Goal: Contribute content: Add original content to the website for others to see

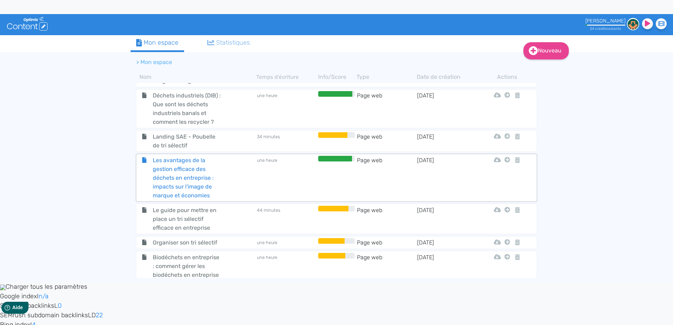
scroll to position [282, 0]
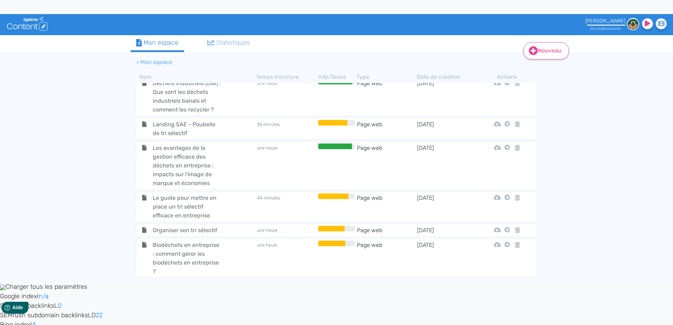
click at [540, 56] on link "Nouveau" at bounding box center [545, 50] width 45 height 17
click at [557, 68] on button "Contenu" at bounding box center [551, 68] width 56 height 11
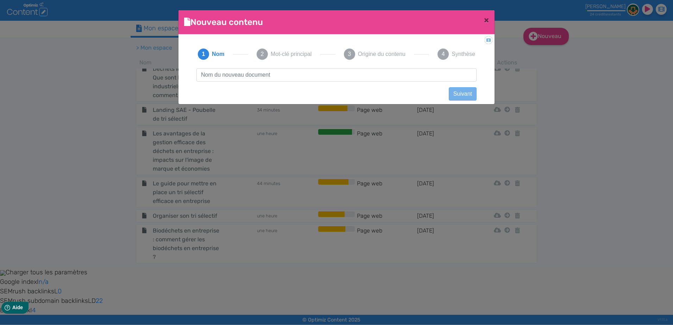
click at [308, 75] on input "text" at bounding box center [336, 74] width 280 height 13
type input "Loremip dolorsitamet con adipisci el sed doe tempori ut labore ? Et dolorem ali…"
drag, startPoint x: 474, startPoint y: 75, endPoint x: -1, endPoint y: 66, distance: 475.2
click at [0, 66] on html ".cls-1 { fill: #fff; } logos_optimized_solutions [PERSON_NAME] 24 crédit s rest…" at bounding box center [336, 148] width 673 height 325
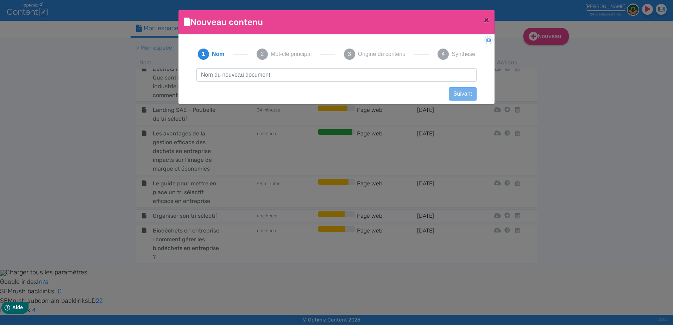
click at [354, 67] on div "3 Origine du contenu" at bounding box center [374, 54] width 78 height 28
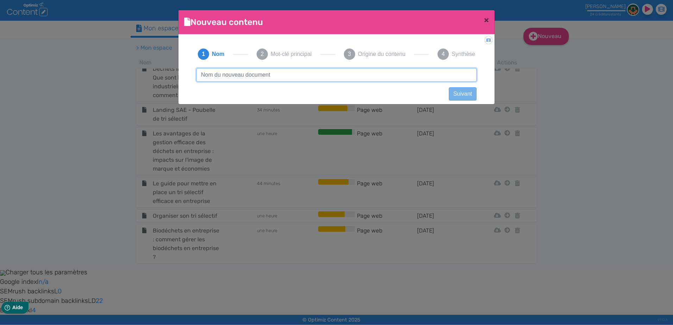
click at [354, 71] on input "text" at bounding box center [336, 74] width 280 height 13
paste input "Comment sensibiliser vos employés au tri des déchets au bureau ?"
type input "Comment sensibiliser vos employés au tri des déchets au bureau ?"
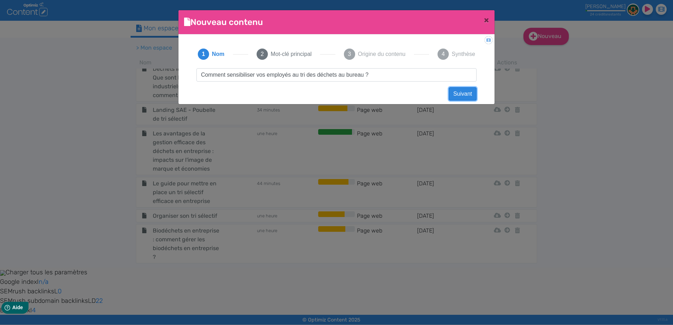
click at [473, 94] on button "Suivant" at bounding box center [463, 93] width 28 height 13
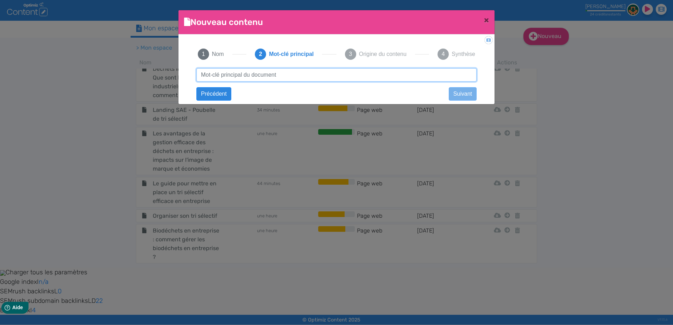
click at [271, 74] on input "text" at bounding box center [336, 74] width 280 height 13
paste input "Sesibilisez vos employés au tri des déchêts au bureau"
type input "Sesibilisez vos employés au tri des déchêts au bureau"
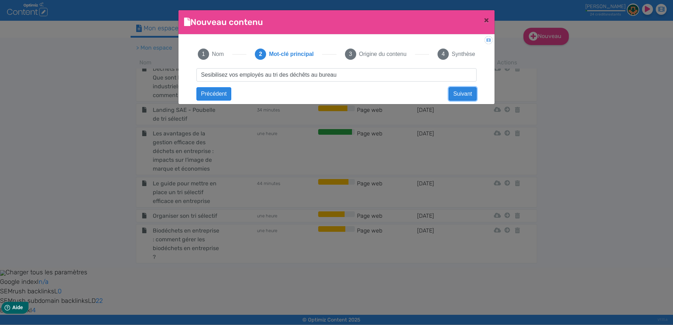
click at [458, 89] on button "Suivant" at bounding box center [463, 93] width 28 height 13
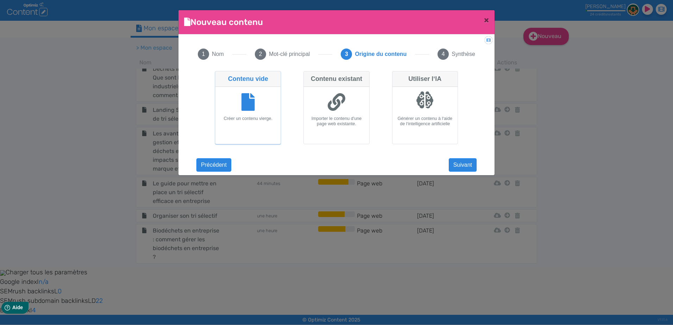
click at [258, 112] on div at bounding box center [247, 103] width 59 height 26
click at [220, 76] on input "Contenu vide Créer un contenu vierge." at bounding box center [217, 73] width 5 height 5
click at [468, 165] on button "Suivant" at bounding box center [463, 164] width 28 height 13
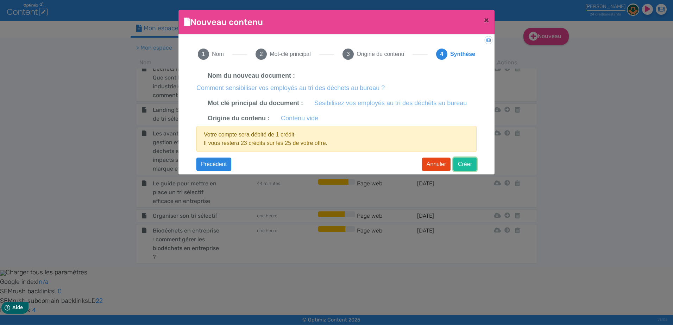
click at [466, 165] on button "Créer" at bounding box center [464, 164] width 23 height 13
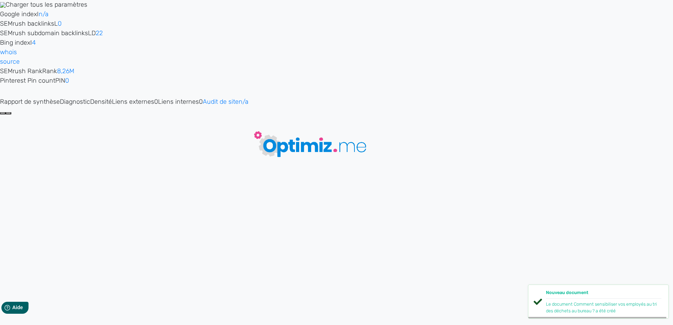
type input "Comment sensibiliser vos employés au tri des déchets au bureau ?"
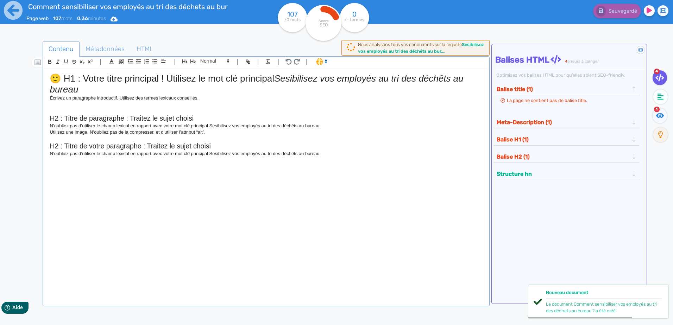
click at [368, 164] on div "🙂 H1 : Votre titre principal ! Utilisez le mot clé principal Sesibilisez vos em…" at bounding box center [265, 183] width 443 height 228
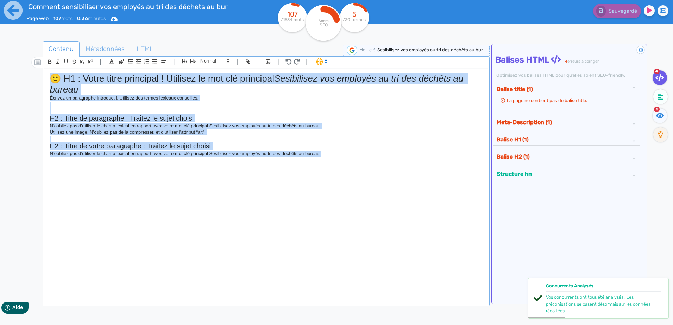
drag, startPoint x: 354, startPoint y: 164, endPoint x: 31, endPoint y: 58, distance: 340.6
click at [31, 58] on div "Contenu Métadonnées HTML | | H3 H4 H5 H6 Normal | | | | 🙂 H1 : Votre titre prin…" at bounding box center [346, 204] width 652 height 330
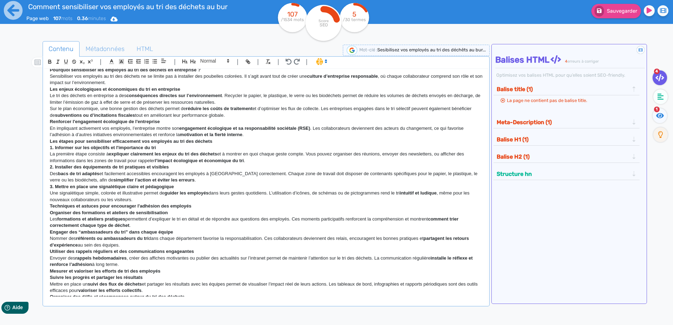
scroll to position [0, 0]
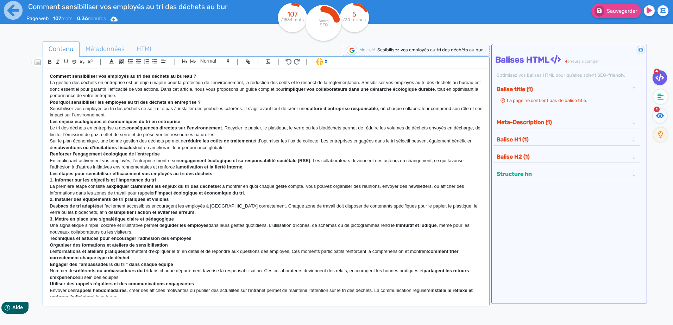
click at [50, 75] on strong "Comment sensibiliser vos employés au tri des déchets au bureau ?" at bounding box center [123, 76] width 146 height 5
click at [175, 93] on p "La gestion des déchets en entreprise est un enjeu majeur pour la protection de …" at bounding box center [266, 89] width 433 height 19
click at [174, 97] on p "La gestion des déchets en entreprise est un enjeu majeur pour la protection de …" at bounding box center [266, 89] width 433 height 19
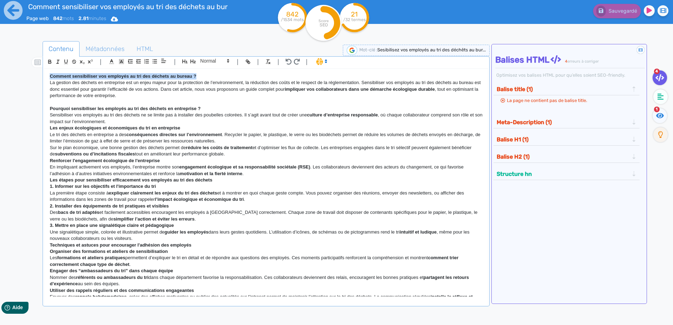
drag, startPoint x: 207, startPoint y: 76, endPoint x: -1, endPoint y: 78, distance: 208.0
click at [0, 78] on html "Comment sensibiliser vos employés au tri des déchets au bureau ? Page web 842 m…" at bounding box center [336, 148] width 673 height 325
drag, startPoint x: 100, startPoint y: 75, endPoint x: 89, endPoint y: 76, distance: 10.9
click at [89, 76] on strong "Comment sensibiliser vos employés au tri des déchets au bureau ?" at bounding box center [123, 76] width 146 height 5
drag, startPoint x: 202, startPoint y: 76, endPoint x: -1, endPoint y: 51, distance: 204.9
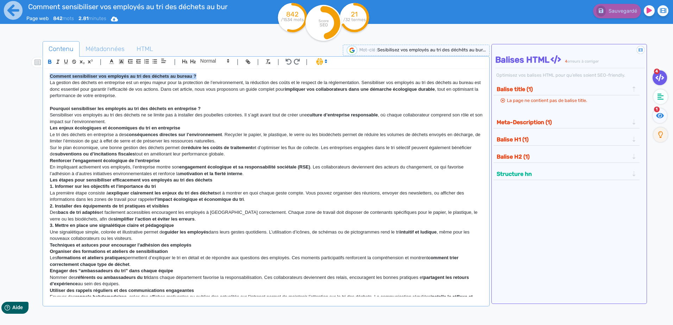
click at [0, 51] on html "Comment sensibiliser vos employés au tri des déchets au bureau ? Page web 842 m…" at bounding box center [336, 148] width 673 height 325
click at [185, 59] on icon "button" at bounding box center [185, 61] width 6 height 6
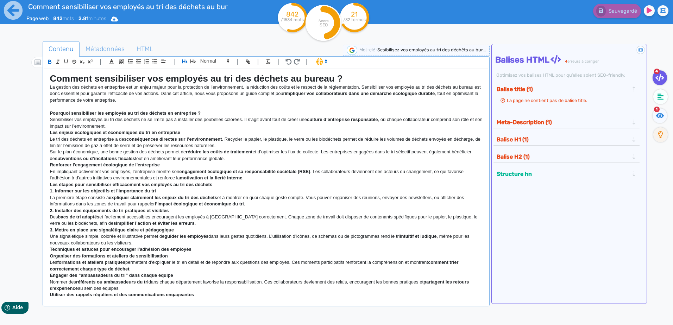
click at [280, 195] on p "La première étape consiste à expliquer clairement les enjeux du tri des déchets…" at bounding box center [266, 201] width 433 height 13
drag, startPoint x: 208, startPoint y: 112, endPoint x: 35, endPoint y: 109, distance: 172.8
click at [35, 109] on div "Contenu Métadonnées HTML | | H3 H4 H5 H6 Normal | | | | Comment sensibiliser vo…" at bounding box center [346, 204] width 652 height 330
click at [194, 61] on icon "button" at bounding box center [193, 61] width 6 height 6
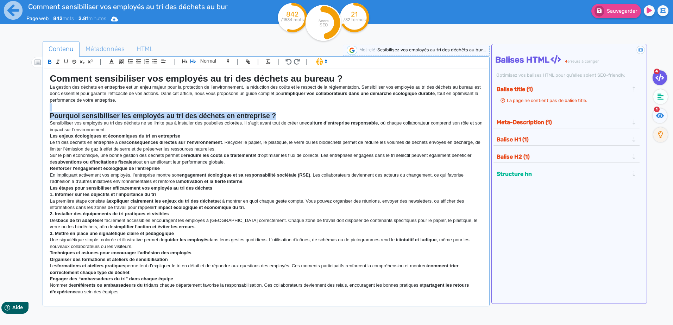
click at [138, 116] on strong "Pourquoi sensibiliser les employés au tri des déchets en entreprise ?" at bounding box center [163, 116] width 226 height 8
click at [126, 128] on p "Sensibiliser vos employés au tri des déchets ne se limite pas à installer des p…" at bounding box center [266, 126] width 433 height 13
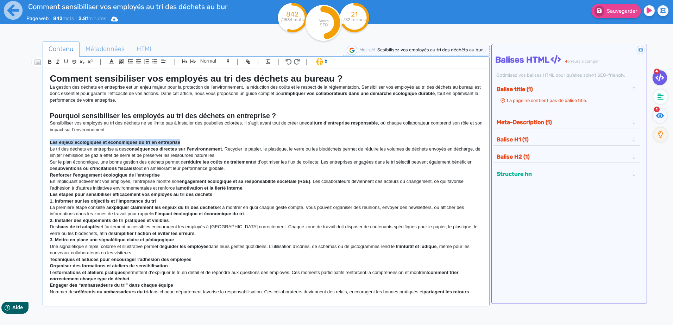
drag, startPoint x: 180, startPoint y: 143, endPoint x: 7, endPoint y: 141, distance: 172.8
click at [7, 141] on div "Comment sensibiliser vos employés au tri des déchets au bureau ? Page web 842 m…" at bounding box center [336, 185] width 673 height 370
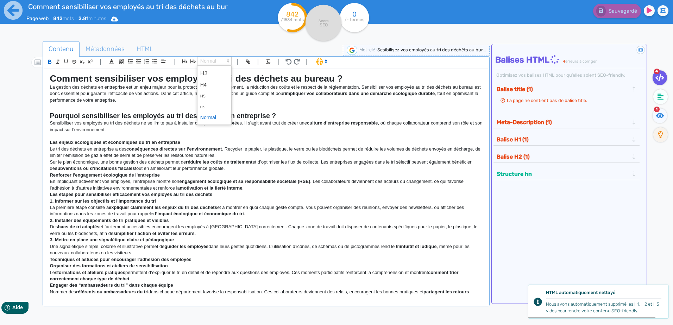
click at [227, 58] on icon at bounding box center [228, 61] width 6 height 6
click at [211, 71] on span at bounding box center [214, 73] width 28 height 12
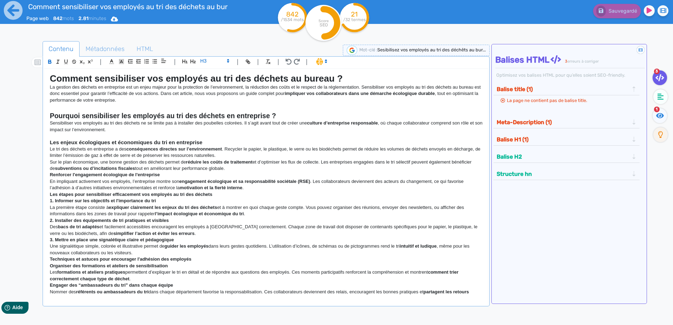
click at [244, 170] on p "Sur le plan économique, une bonne gestion des déchets permet de réduire les coû…" at bounding box center [266, 165] width 433 height 13
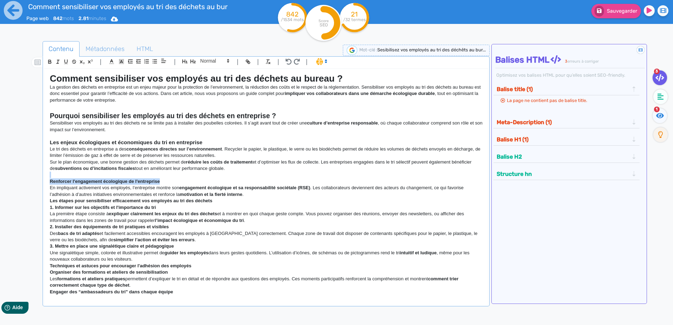
drag, startPoint x: 164, startPoint y: 183, endPoint x: 14, endPoint y: 174, distance: 149.8
click at [14, 174] on div "Comment sensibiliser vos employés au tri des déchets au bureau ? Page web 842 m…" at bounding box center [336, 185] width 673 height 370
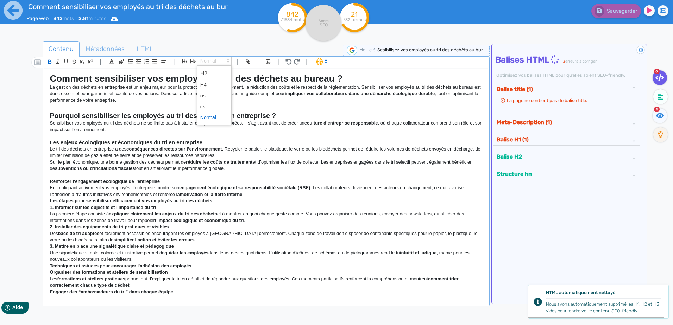
click at [226, 61] on icon at bounding box center [228, 61] width 6 height 6
click at [215, 75] on span at bounding box center [214, 73] width 28 height 12
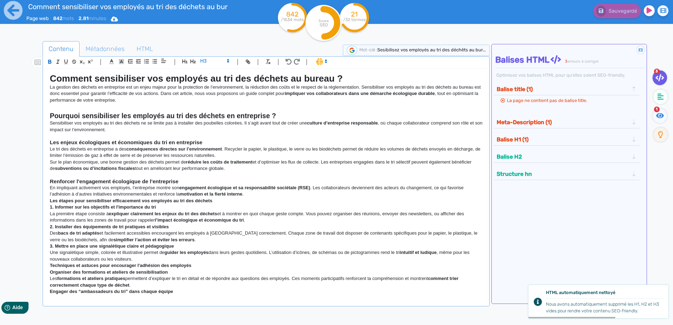
click at [193, 179] on h3 "Renforcer l'engagement écologique de l'entreprise" at bounding box center [266, 181] width 433 height 6
click at [255, 191] on p "En impliquant activement vos employés, l’entreprise montre son engagement écolo…" at bounding box center [266, 191] width 433 height 13
click at [254, 195] on p "En impliquant activement vos employés, l’entreprise montre son engagement écolo…" at bounding box center [266, 191] width 433 height 13
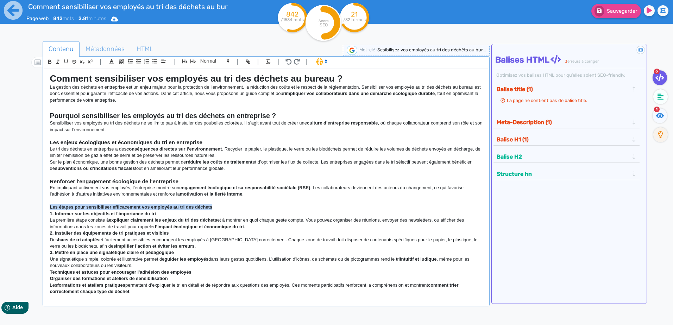
drag, startPoint x: 217, startPoint y: 206, endPoint x: 25, endPoint y: 208, distance: 191.8
click at [25, 208] on div "Contenu Métadonnées HTML | | H3 H4 H5 H6 Normal | | | | Comment sensibiliser vo…" at bounding box center [346, 204] width 652 height 330
click at [192, 60] on icon "button" at bounding box center [193, 61] width 6 height 6
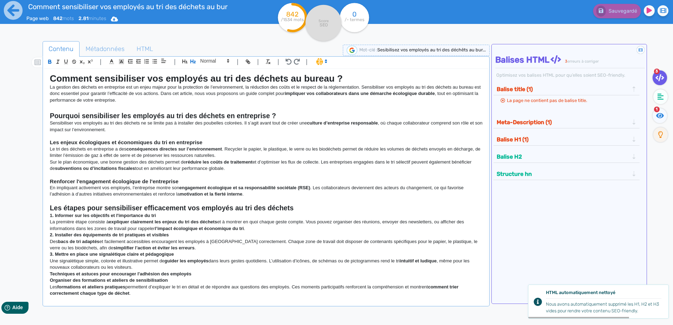
click at [297, 209] on h2 "Les étapes pour sensibiliser efficacement vos employés au tri des déchets" at bounding box center [266, 208] width 433 height 8
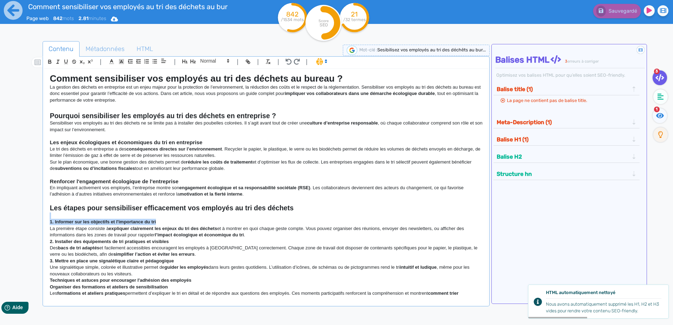
drag, startPoint x: 168, startPoint y: 221, endPoint x: 17, endPoint y: 219, distance: 151.3
click at [17, 219] on div "Comment sensibiliser vos employés au tri des déchets au bureau ? Page web 842 m…" at bounding box center [336, 185] width 673 height 370
click at [215, 57] on span at bounding box center [214, 61] width 34 height 8
click at [214, 75] on span at bounding box center [214, 73] width 28 height 12
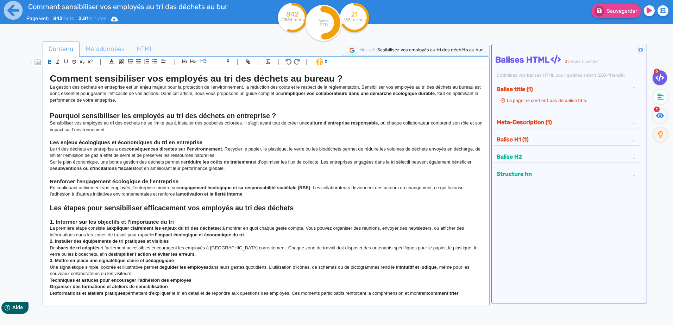
click at [191, 218] on h3 at bounding box center [266, 216] width 433 height 6
click at [253, 234] on p "La première étape consiste à expliquer clairement les enjeux du tri des déchets…" at bounding box center [266, 231] width 433 height 13
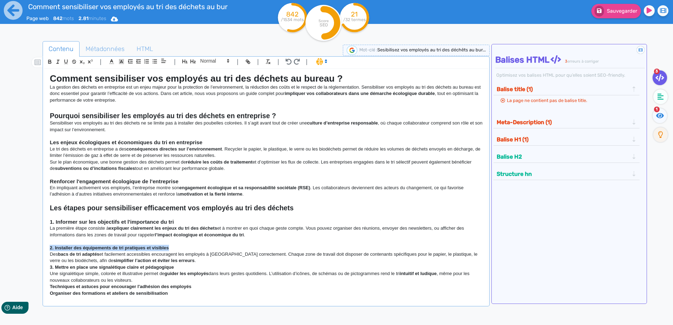
drag, startPoint x: 172, startPoint y: 250, endPoint x: 12, endPoint y: 250, distance: 160.8
click at [12, 251] on div "Comment sensibiliser vos employés au tri des déchets au bureau ? Page web 842 m…" at bounding box center [336, 185] width 673 height 370
click at [214, 58] on span at bounding box center [214, 61] width 34 height 8
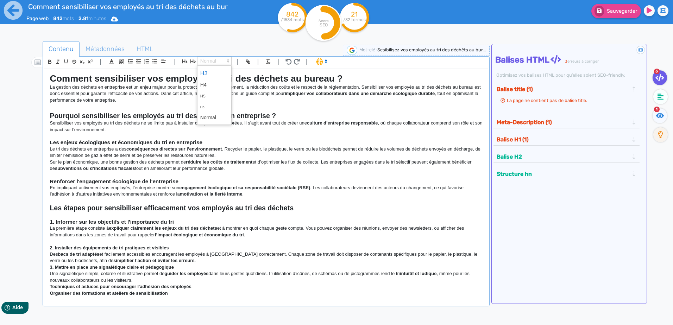
click at [219, 71] on span at bounding box center [214, 73] width 28 height 12
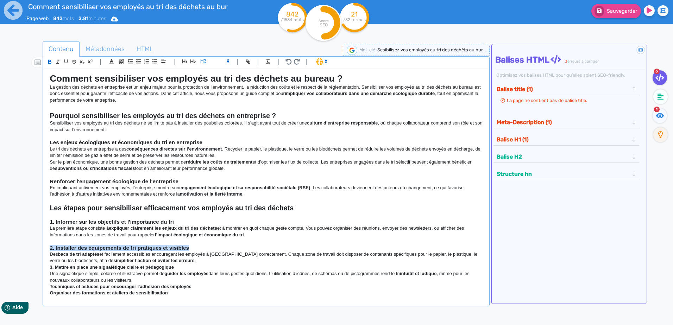
click at [201, 248] on h3 "2. Installer des équipements de tri pratiques et visibles" at bounding box center [266, 248] width 433 height 6
click at [187, 258] on p "Des bacs de tri adaptés et facilement accessibles encouragent les employés à [G…" at bounding box center [266, 257] width 433 height 13
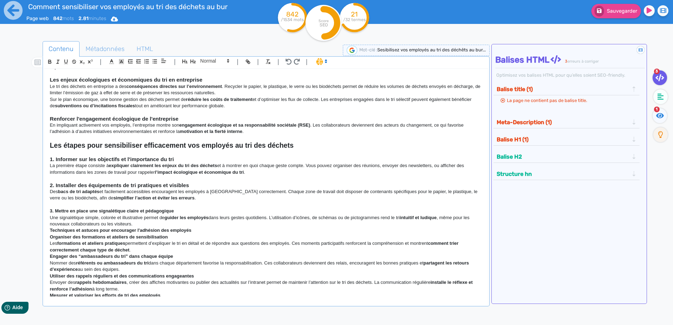
scroll to position [70, 0]
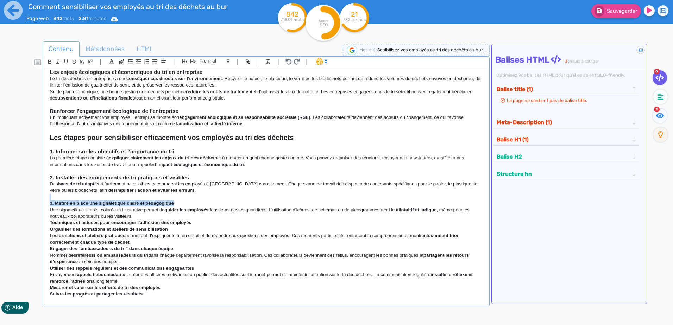
drag, startPoint x: 178, startPoint y: 203, endPoint x: 0, endPoint y: 197, distance: 178.5
click at [0, 199] on html "Comment sensibiliser vos employés au tri des déchets au bureau ? Page web 842 m…" at bounding box center [336, 148] width 673 height 325
click at [215, 59] on span at bounding box center [214, 61] width 34 height 8
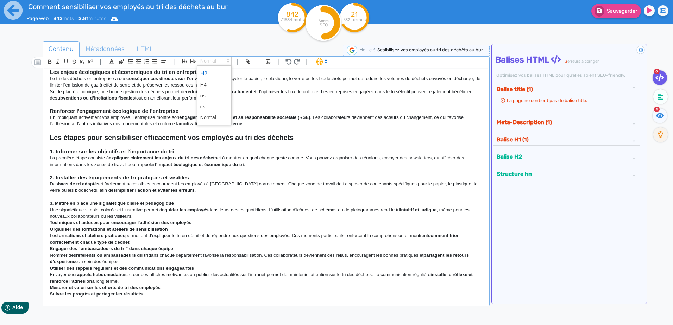
click at [207, 74] on span at bounding box center [214, 73] width 28 height 12
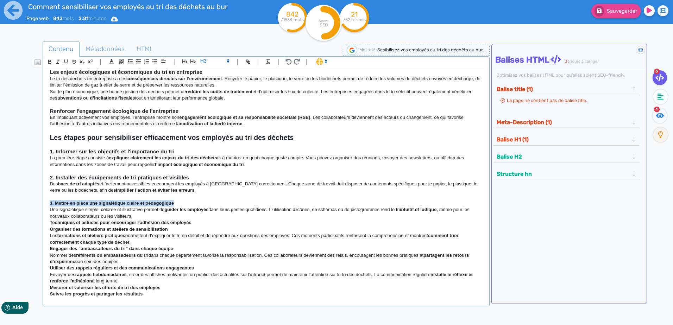
drag, startPoint x: 181, startPoint y: 206, endPoint x: 34, endPoint y: 203, distance: 146.8
click at [34, 203] on div "Contenu Métadonnées HTML | | H3 H4 H5 H6 Normal | | | | Comment sensibiliser vo…" at bounding box center [346, 204] width 652 height 330
click at [203, 58] on span at bounding box center [214, 61] width 34 height 8
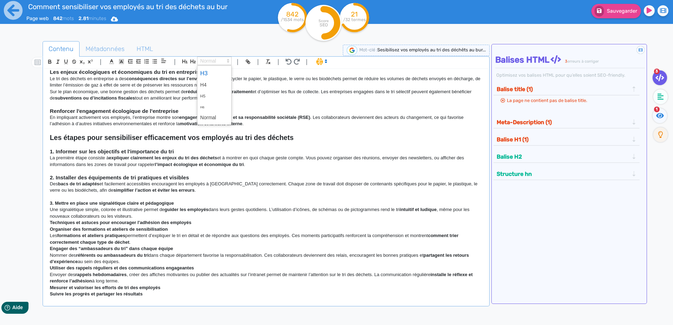
click at [220, 72] on span at bounding box center [214, 73] width 28 height 12
click at [211, 197] on h3 at bounding box center [266, 197] width 433 height 6
click at [195, 214] on p "Une signalétique simple, colorée et illustrative permet de guider les employés …" at bounding box center [266, 213] width 433 height 13
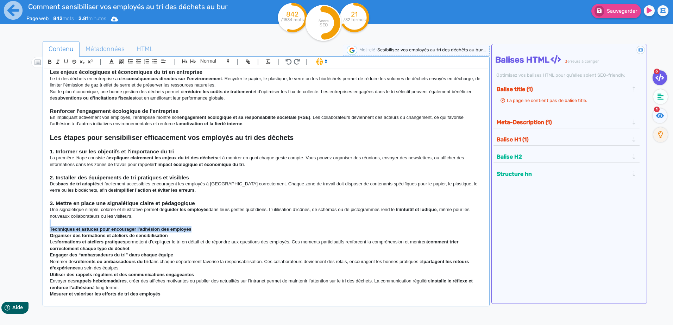
drag, startPoint x: 200, startPoint y: 228, endPoint x: 15, endPoint y: 222, distance: 184.5
click at [15, 222] on div "Comment sensibiliser vos employés au tri des déchets au bureau ? Page web 842 m…" at bounding box center [336, 185] width 673 height 370
click at [194, 61] on icon "button" at bounding box center [193, 61] width 6 height 6
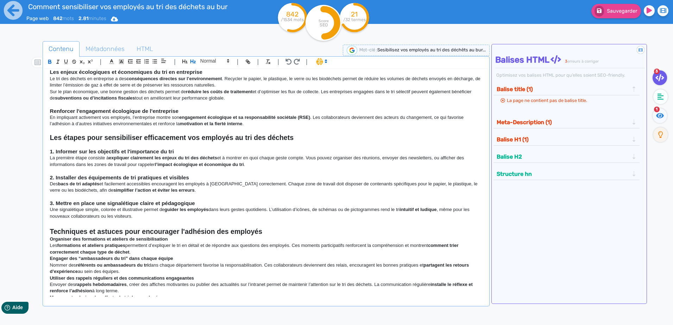
click at [262, 229] on strong "Techniques et astuces pour encourager l'adhésion des employés" at bounding box center [156, 232] width 213 height 8
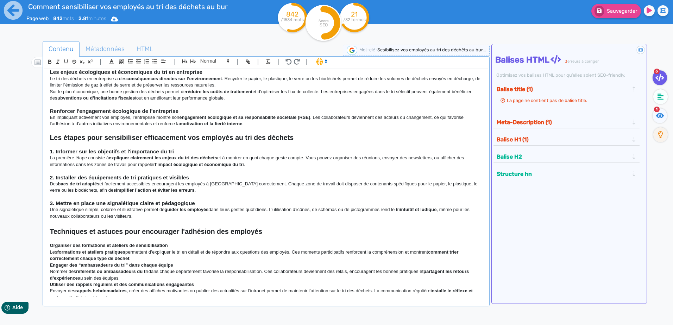
scroll to position [106, 0]
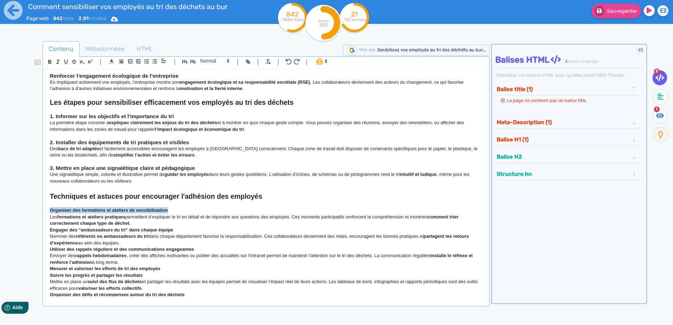
drag, startPoint x: 173, startPoint y: 210, endPoint x: 25, endPoint y: 213, distance: 148.2
click at [25, 213] on div "Contenu Métadonnées HTML | | H3 H4 H5 H6 Normal | | | | Comment sensibiliser vo…" at bounding box center [346, 204] width 652 height 330
click at [208, 61] on span at bounding box center [214, 61] width 34 height 8
click at [210, 72] on span at bounding box center [214, 73] width 28 height 12
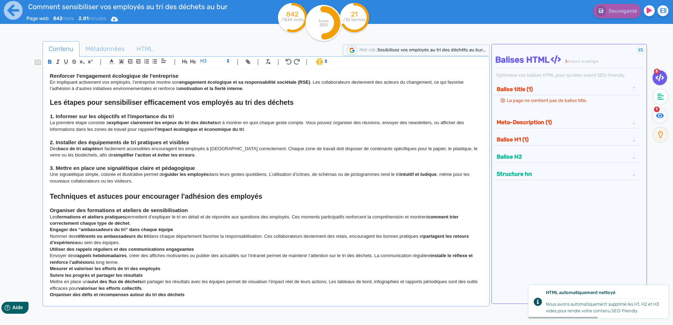
click at [149, 226] on p "Les formations et ateliers pratiques permettent d’expliquer le tri en détail et…" at bounding box center [266, 220] width 433 height 13
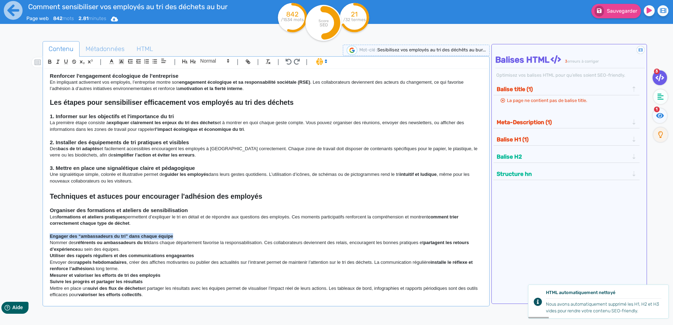
drag, startPoint x: 175, startPoint y: 236, endPoint x: 17, endPoint y: 239, distance: 158.4
click at [17, 239] on div "Contenu Métadonnées HTML | | H3 H4 H5 H6 Normal | | | | Comment sensibiliser vo…" at bounding box center [345, 201] width 656 height 335
click at [229, 59] on icon at bounding box center [228, 61] width 6 height 6
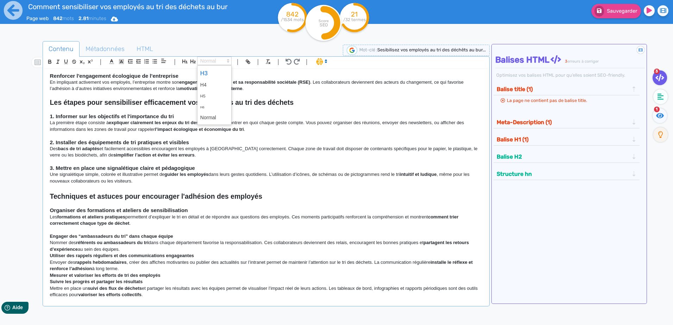
click at [215, 74] on span at bounding box center [214, 73] width 28 height 12
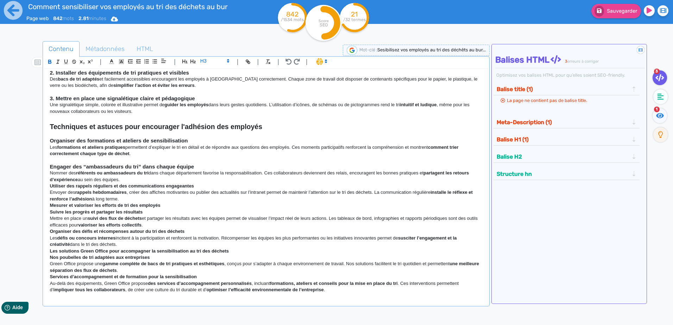
scroll to position [176, 0]
click at [149, 177] on p "[PERSON_NAME] des référents ou ambassadeurs du tri dans chaque département favo…" at bounding box center [266, 175] width 433 height 13
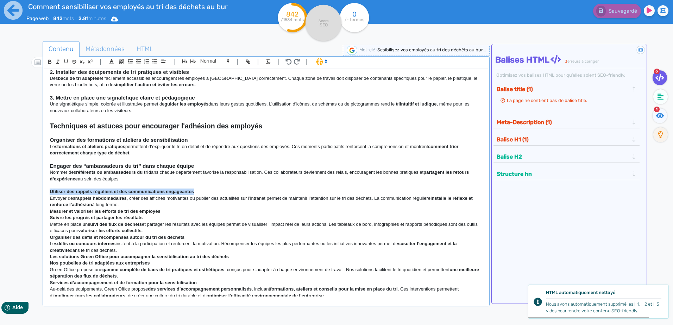
drag, startPoint x: 194, startPoint y: 191, endPoint x: 25, endPoint y: 186, distance: 169.0
click at [0, 192] on html "Comment sensibiliser vos employés au tri des déchets au bureau ? Page web 842 m…" at bounding box center [336, 148] width 673 height 325
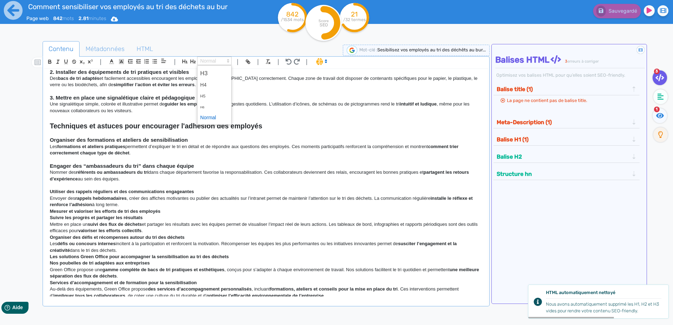
click at [216, 64] on span at bounding box center [214, 61] width 34 height 8
click at [211, 72] on span at bounding box center [214, 73] width 28 height 12
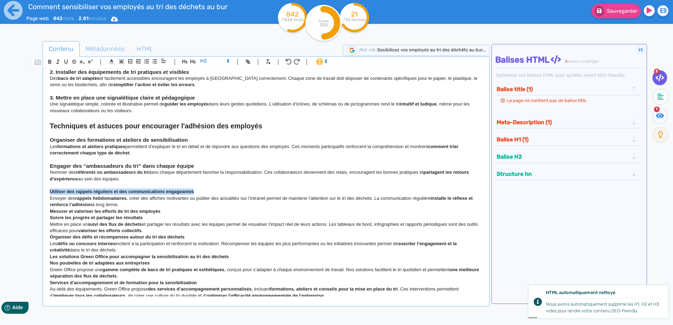
drag, startPoint x: 198, startPoint y: 191, endPoint x: 47, endPoint y: 188, distance: 151.7
click at [48, 189] on div "Comment sensibiliser vos employés au tri des déchets au bureau ? La gestion des…" at bounding box center [265, 183] width 443 height 228
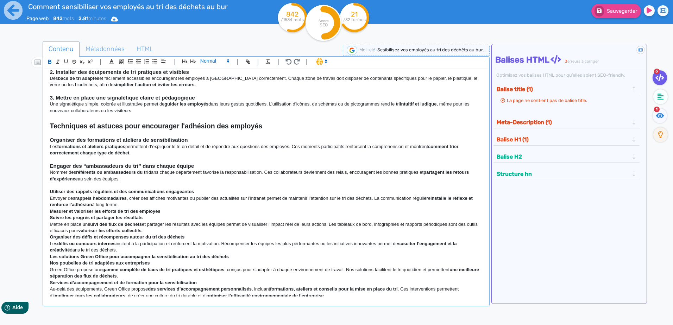
drag, startPoint x: 222, startPoint y: 61, endPoint x: 221, endPoint y: 64, distance: 3.5
click at [222, 61] on span at bounding box center [214, 61] width 34 height 8
click at [207, 72] on span at bounding box center [214, 73] width 28 height 12
click at [130, 205] on p "Envoyer des rappels hebdomadaires , créer des affiches motivantes ou publier de…" at bounding box center [266, 201] width 433 height 13
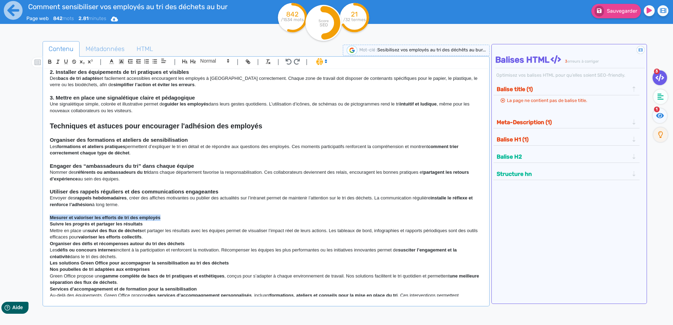
drag, startPoint x: 170, startPoint y: 215, endPoint x: 31, endPoint y: 217, distance: 139.0
click at [31, 217] on div "Contenu Métadonnées HTML | | H3 H4 H5 H6 Normal | | | | Comment sensibiliser vo…" at bounding box center [346, 204] width 652 height 330
click at [195, 57] on div "| | H3 H4 H5 H6 Normal | | | |" at bounding box center [266, 63] width 444 height 12
click at [195, 60] on icon "button" at bounding box center [193, 61] width 6 height 6
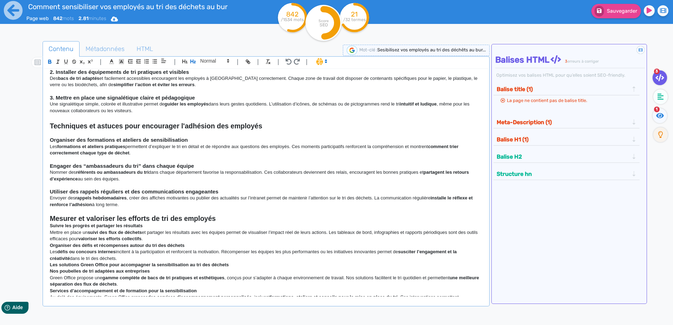
click at [221, 216] on h2 "Mesurer et valoriser les efforts de tri des employés" at bounding box center [266, 219] width 433 height 8
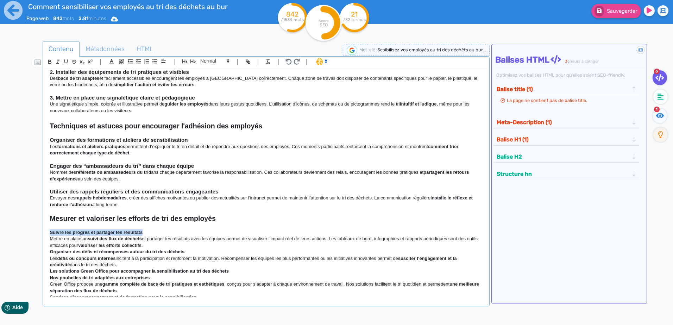
drag, startPoint x: 152, startPoint y: 234, endPoint x: 45, endPoint y: 232, distance: 107.0
click at [43, 234] on div "| | H3 H4 H5 H6 Normal | | | | Comment sensibiliser vos employés au tri des déc…" at bounding box center [266, 181] width 447 height 250
click at [212, 60] on span at bounding box center [214, 61] width 34 height 8
click at [209, 72] on span at bounding box center [214, 73] width 28 height 12
click at [162, 233] on h3 "Suivre les progrès et partager les résultats" at bounding box center [266, 232] width 433 height 6
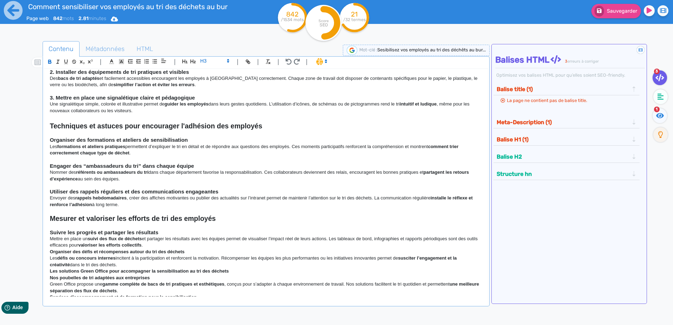
click at [178, 247] on p "Mettre en place un suivi des flux de déchets et partager les résultats avec les…" at bounding box center [266, 242] width 433 height 13
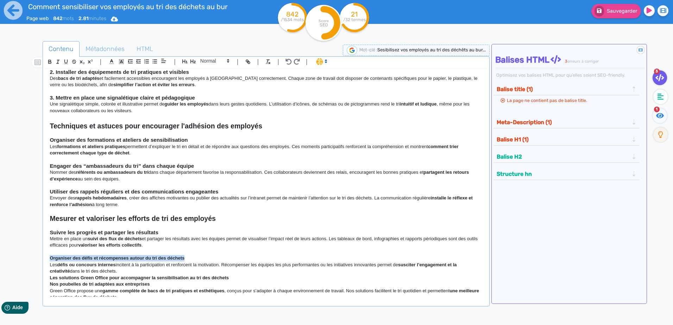
drag, startPoint x: 190, startPoint y: 258, endPoint x: 43, endPoint y: 258, distance: 147.8
click at [43, 258] on div "| | H3 H4 H5 H6 Normal | | | | Comment sensibiliser vos employés au tri des déc…" at bounding box center [266, 181] width 447 height 250
click at [214, 63] on span at bounding box center [214, 61] width 34 height 8
click at [214, 74] on span at bounding box center [214, 73] width 28 height 12
click at [245, 258] on h3 "Organiser des défis et récompenses autour du tri des déchets" at bounding box center [266, 258] width 433 height 6
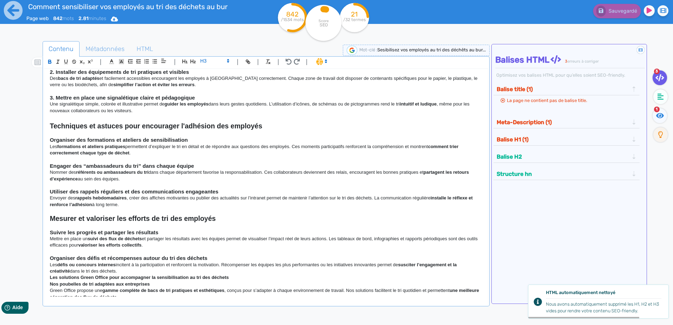
click at [119, 271] on p "Les défis ou concours internes incitent à la participation et renforcent la mot…" at bounding box center [266, 268] width 433 height 13
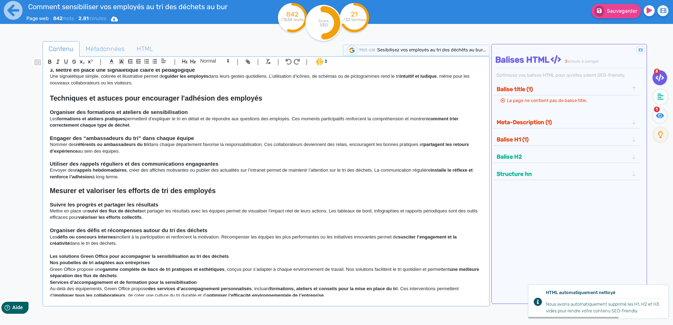
scroll to position [242, 0]
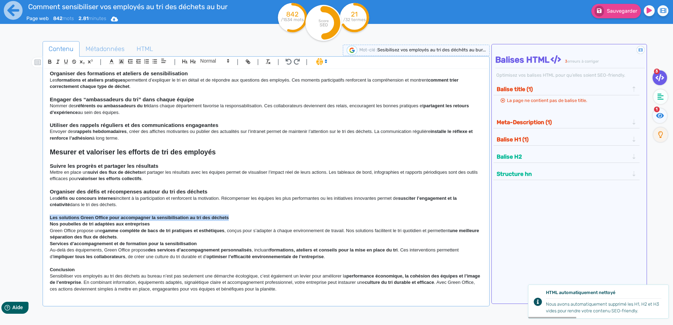
drag, startPoint x: 231, startPoint y: 216, endPoint x: 42, endPoint y: 216, distance: 189.0
click at [42, 216] on div "Contenu Métadonnées HTML | | H3 H4 H5 H6 Normal | | | | Comment sensibiliser vo…" at bounding box center [346, 204] width 652 height 330
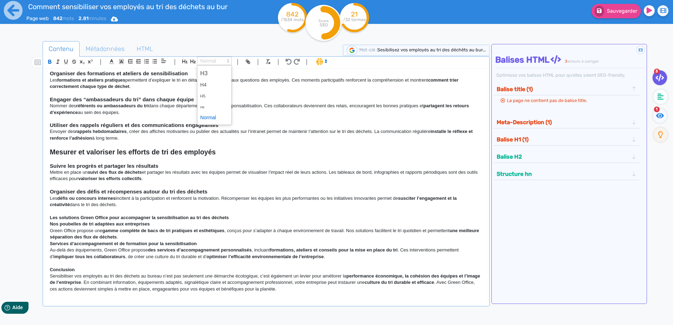
click at [211, 62] on span at bounding box center [214, 61] width 34 height 8
click at [195, 59] on icon "button" at bounding box center [193, 61] width 6 height 6
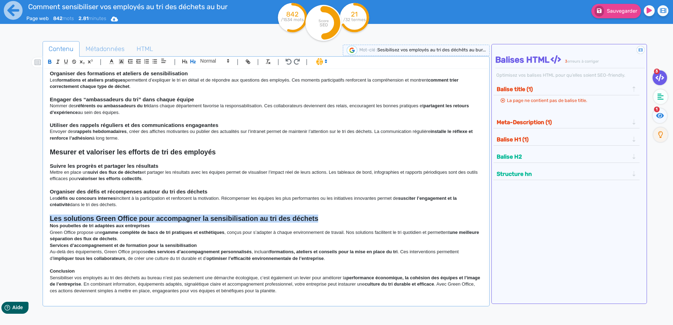
click at [342, 218] on h2 "Les solutions Green Office pour accompagner la sensibilisation au tri des déche…" at bounding box center [266, 219] width 433 height 8
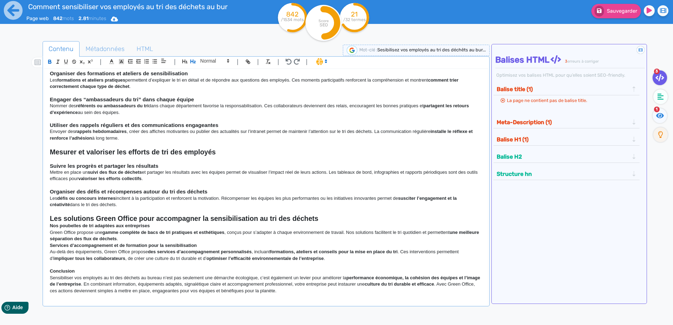
click at [184, 225] on p "Nos poubelles de tri adaptées aux entreprises" at bounding box center [266, 226] width 433 height 6
click at [374, 221] on h2 "Les solutions Green Office pour accompagner la sensibilisation au tri des déche…" at bounding box center [266, 219] width 433 height 8
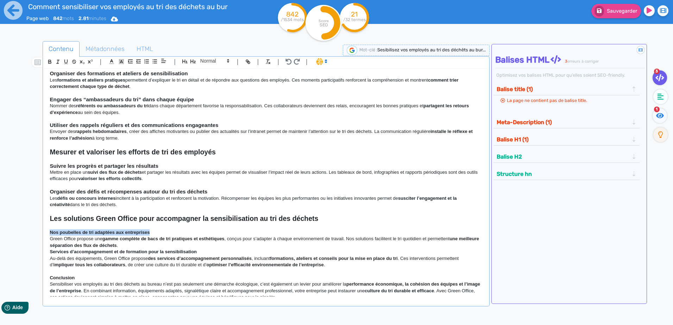
drag, startPoint x: 151, startPoint y: 231, endPoint x: 44, endPoint y: 234, distance: 107.0
click at [44, 234] on div "| | H3 H4 H5 H6 Normal | | | | Comment sensibiliser vos employés au tri des déc…" at bounding box center [266, 181] width 447 height 250
click at [222, 56] on div "| | H3 H4 H5 H6 Normal | | | | Comment sensibiliser vos employés au tri des déc…" at bounding box center [266, 181] width 447 height 250
click at [221, 62] on span at bounding box center [214, 61] width 34 height 8
click at [207, 68] on span at bounding box center [214, 73] width 28 height 12
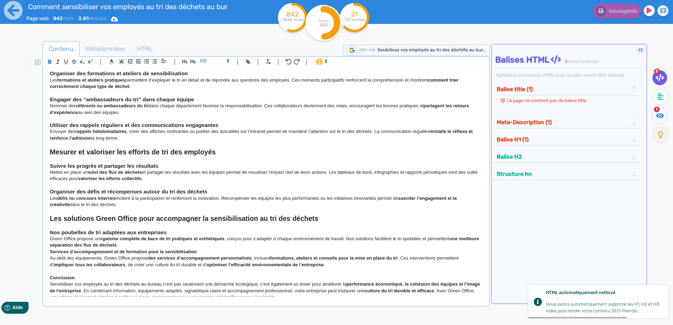
click at [166, 246] on p "Green Office propose une gamme complète de bacs de tri pratiques et esthétiques…" at bounding box center [266, 242] width 433 height 13
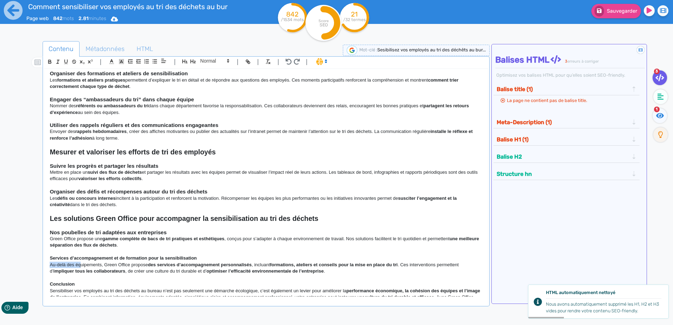
drag, startPoint x: 197, startPoint y: 259, endPoint x: 81, endPoint y: 263, distance: 115.5
click at [81, 263] on div "Comment sensibiliser vos employés au tri des déchets au bureau ? La gestion des…" at bounding box center [265, 183] width 443 height 228
click at [201, 256] on p "Services d’accompagnement et de formation pour la sensibilisation" at bounding box center [266, 258] width 433 height 6
click at [201, 259] on p "Services d’accompagnement et de formation pour la sensibilisation" at bounding box center [266, 258] width 433 height 6
click at [199, 256] on p "Services d’accompagnement et de formation pour la sensibilisation" at bounding box center [266, 258] width 433 height 6
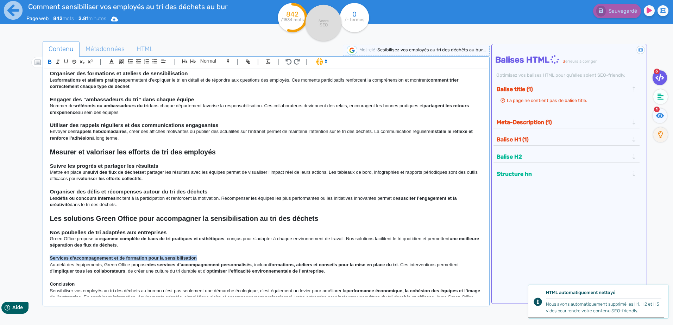
drag, startPoint x: 198, startPoint y: 257, endPoint x: 44, endPoint y: 252, distance: 153.5
click at [43, 257] on div "| | H3 H4 H5 H6 Normal | | | | Comment sensibiliser vos employés au tri des déc…" at bounding box center [266, 181] width 447 height 250
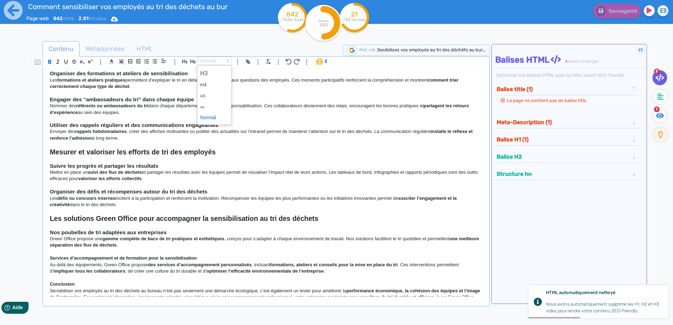
click at [218, 61] on span at bounding box center [214, 61] width 34 height 8
click at [209, 74] on span at bounding box center [214, 73] width 28 height 12
click at [233, 254] on p at bounding box center [266, 252] width 433 height 6
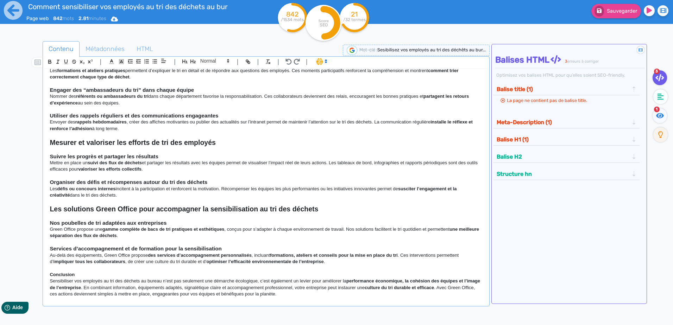
scroll to position [257, 0]
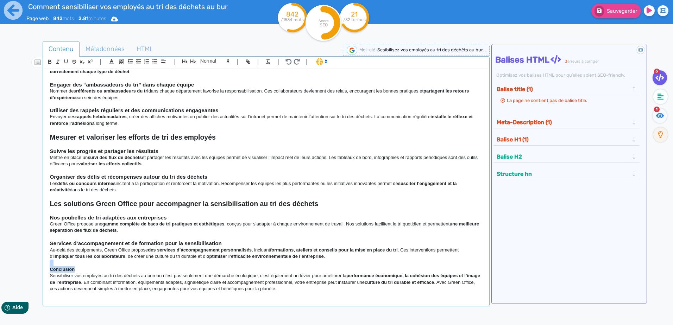
drag, startPoint x: 77, startPoint y: 269, endPoint x: 0, endPoint y: 254, distance: 78.4
click at [0, 265] on html "Comment sensibiliser vos employés au tri des déchets au bureau ? Page web 842 m…" at bounding box center [336, 148] width 673 height 325
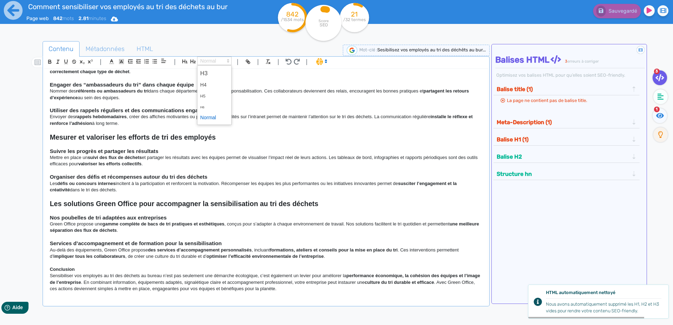
click at [217, 61] on span at bounding box center [214, 61] width 34 height 8
click at [212, 72] on span at bounding box center [214, 73] width 28 height 12
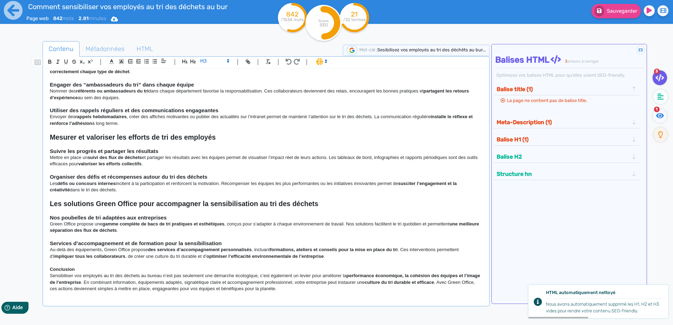
click at [76, 272] on p "Conclusion" at bounding box center [266, 269] width 433 height 6
drag, startPoint x: 77, startPoint y: 271, endPoint x: 30, endPoint y: 264, distance: 47.7
click at [30, 264] on div "Contenu Métadonnées HTML | | H3 H4 H5 H6 Normal | | | | Comment sensibiliser vo…" at bounding box center [346, 204] width 652 height 330
click at [75, 272] on p "Conclusion" at bounding box center [266, 269] width 433 height 6
drag, startPoint x: 76, startPoint y: 271, endPoint x: 43, endPoint y: 271, distance: 32.7
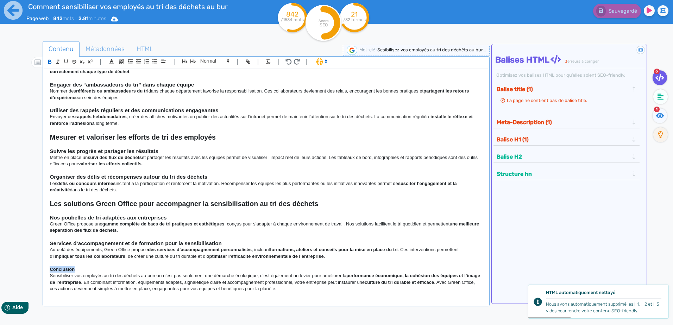
click at [43, 271] on div "| | H3 H4 H5 H6 Normal | | | | Comment sensibiliser vos employés au tri des déc…" at bounding box center [266, 181] width 447 height 250
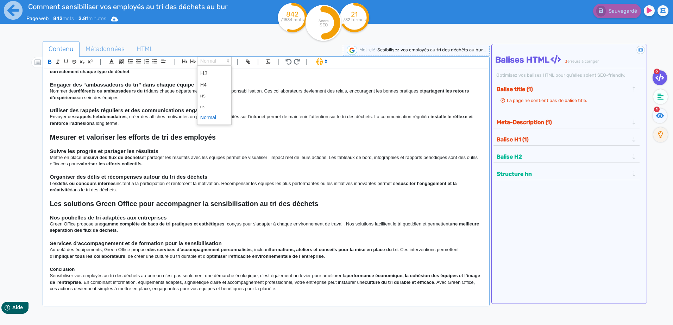
click at [201, 59] on span at bounding box center [214, 61] width 34 height 8
click at [214, 76] on span at bounding box center [214, 73] width 28 height 12
click at [168, 277] on p "Sensibiliser vos employés au tri des déchets au bureau n’est pas seulement une …" at bounding box center [266, 282] width 433 height 19
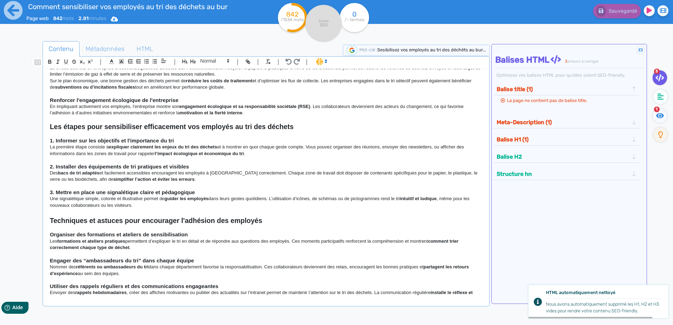
scroll to position [0, 0]
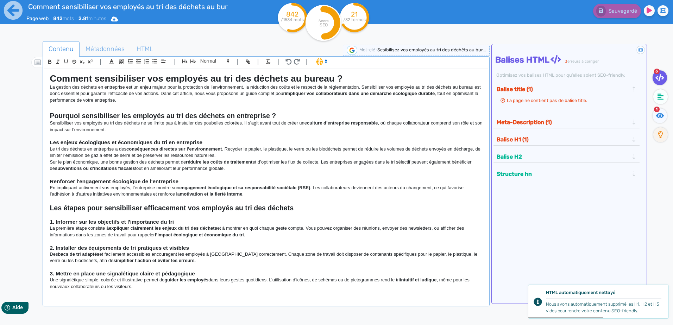
click at [529, 91] on button "Balise title (1)" at bounding box center [562, 89] width 137 height 12
click at [534, 90] on button "Balise title (1)" at bounding box center [562, 89] width 137 height 12
click at [118, 46] on span "Métadonnées" at bounding box center [105, 48] width 50 height 19
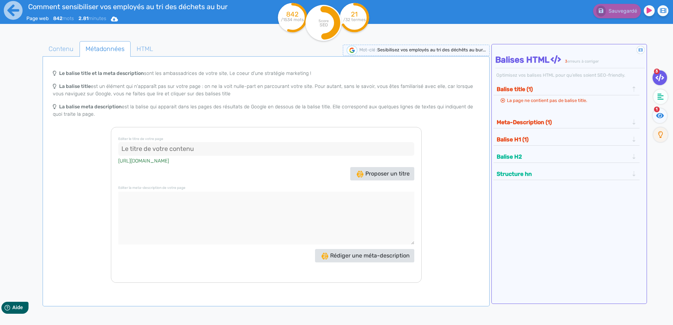
click at [217, 148] on input at bounding box center [266, 149] width 296 height 14
click at [210, 146] on input at bounding box center [266, 149] width 296 height 14
click at [68, 46] on span "Contenu" at bounding box center [61, 48] width 36 height 19
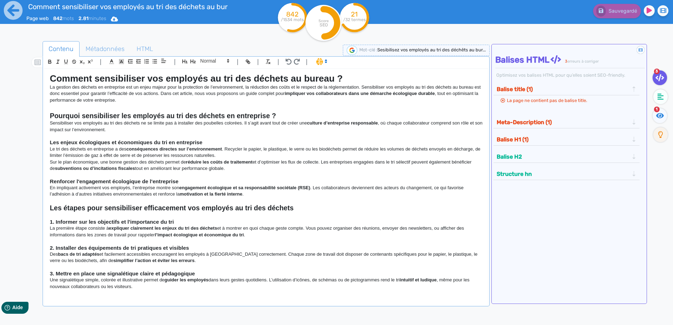
click at [343, 78] on h1 "Comment sensibiliser vos employés au tri des déchets au bureau ?" at bounding box center [266, 78] width 433 height 11
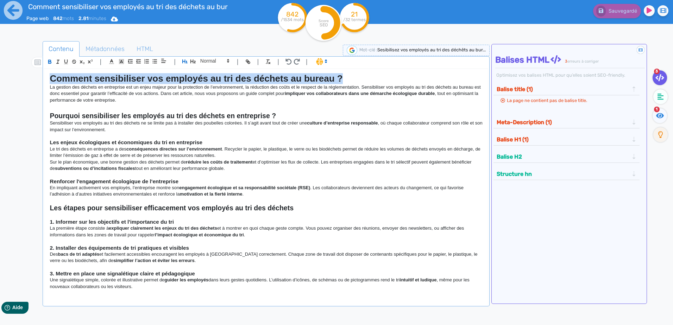
drag, startPoint x: 342, startPoint y: 78, endPoint x: 60, endPoint y: 83, distance: 282.3
click at [40, 80] on div "Contenu Métadonnées HTML | | H3 H4 H5 H6 Normal | | | | Comment sensibiliser vo…" at bounding box center [346, 204] width 652 height 330
copy strong "Comment sensibiliser vos employés au tri des déchets au bureau ?"
click at [111, 50] on span "Métadonnées" at bounding box center [105, 48] width 50 height 19
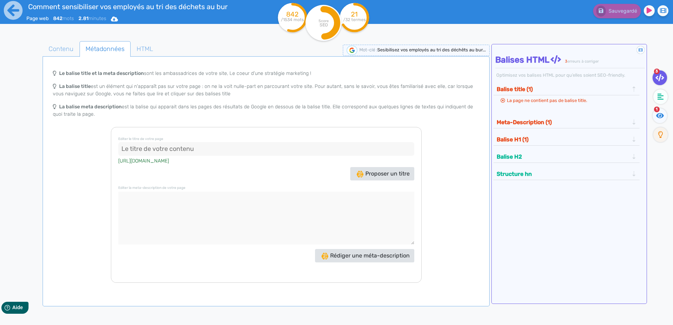
click at [205, 151] on input at bounding box center [266, 149] width 296 height 14
paste input "Comment sensibiliser vos employés au tri des déchets au bureau ?"
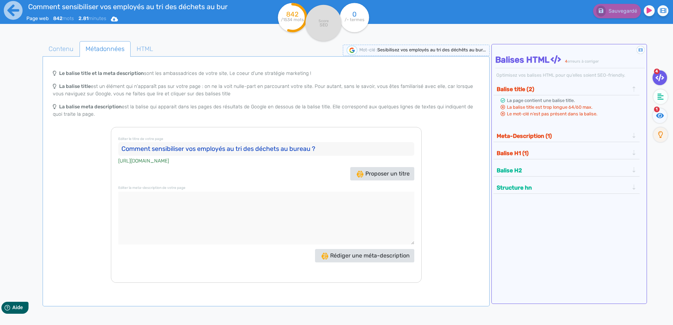
click at [280, 181] on div "Proposer un titre" at bounding box center [265, 173] width 299 height 13
click at [278, 201] on textarea at bounding box center [266, 218] width 296 height 53
click at [337, 150] on input "Comment sensibiliser vos employés au tri des déchets au bureau ?" at bounding box center [266, 149] width 296 height 14
drag, startPoint x: 153, startPoint y: 148, endPoint x: 98, endPoint y: 149, distance: 54.9
click at [98, 149] on div "Le balise title et la meta description sont les ambassadrices de votre site, Le…" at bounding box center [266, 174] width 444 height 217
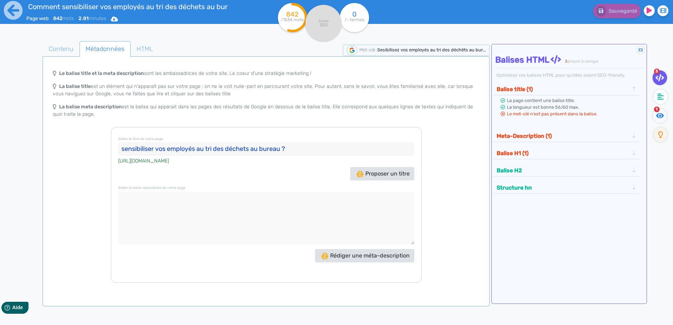
click at [315, 152] on input "sensibiliser vos employés au tri des déchets au bureau ?" at bounding box center [266, 149] width 296 height 14
type input "sensibiliser vos employés au tri des déchets au bureau"
click at [69, 49] on span "Contenu" at bounding box center [61, 48] width 36 height 19
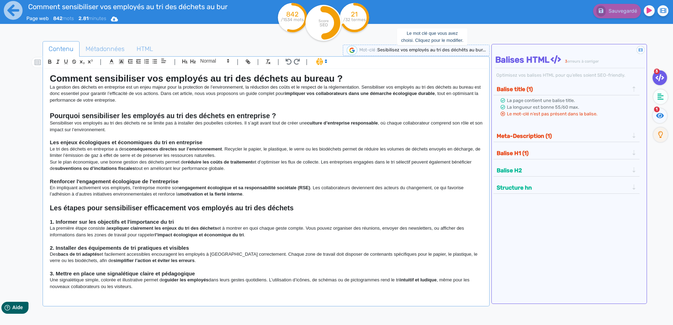
click at [391, 48] on span "Sesibilisez vos employés au tri des déchêts au bur..." at bounding box center [431, 49] width 108 height 5
click at [311, 46] on ul "Contenu Métadonnées HTML" at bounding box center [266, 49] width 447 height 16
click at [112, 53] on span "Métadonnées" at bounding box center [105, 48] width 50 height 19
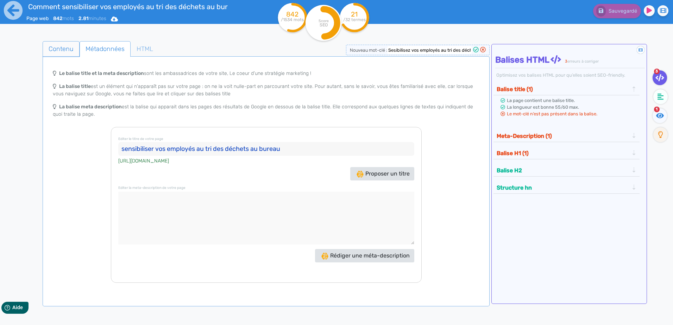
click at [72, 47] on span "Contenu" at bounding box center [61, 48] width 36 height 19
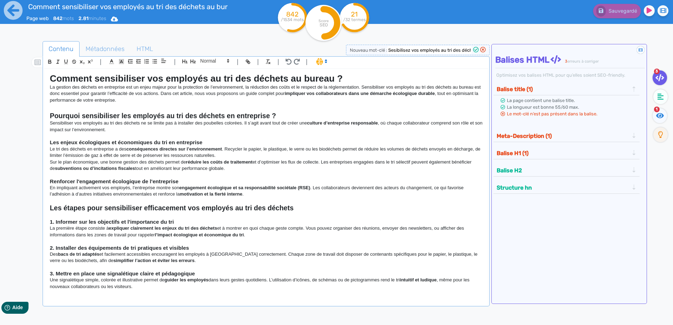
click at [450, 50] on input "Sesibilisez vos employés au tri des déchêts au bureau" at bounding box center [429, 50] width 84 height 8
type input "Sensibilisez vos employés au tri des déchêts au bureau"
click at [473, 50] on icon at bounding box center [476, 50] width 6 height 6
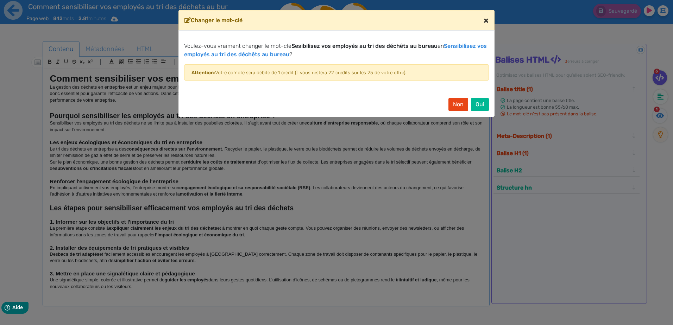
click at [487, 18] on span "×" at bounding box center [486, 20] width 5 height 10
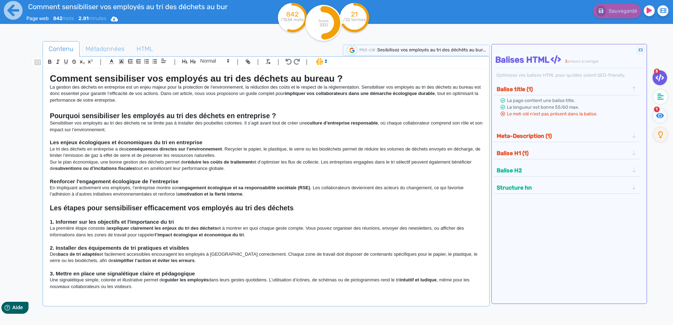
click at [447, 44] on ul "Contenu Métadonnées HTML" at bounding box center [266, 49] width 447 height 16
click at [447, 46] on div "Mot-clé : Sesibilisez vos employés au tri des déchêts au bur..." at bounding box center [416, 50] width 147 height 11
click at [446, 49] on span "Sesibilisez vos employés au tri des déchêts au bur..." at bounding box center [431, 49] width 108 height 5
click at [396, 50] on input "Sesibilisez vos employés au tri des déchêts au bureau" at bounding box center [429, 50] width 84 height 8
click at [466, 50] on input "Sensibilisez vos employés au tri des déchêts au bureau" at bounding box center [429, 50] width 84 height 8
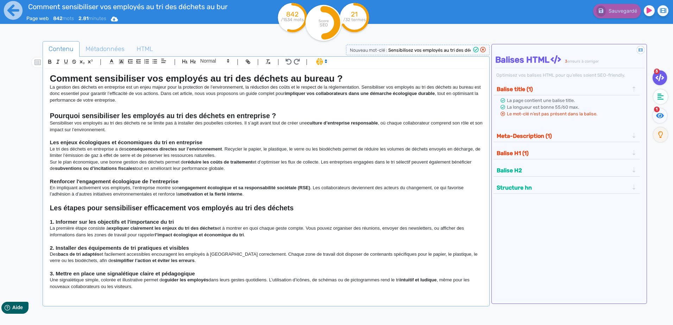
click at [466, 50] on input "Sensibilisez vos employés au tri des déchêts au bureau" at bounding box center [429, 50] width 84 height 8
type input "Sensibilisez vos employés au tri des déchets au bureau"
click at [476, 48] on icon at bounding box center [476, 50] width 6 height 6
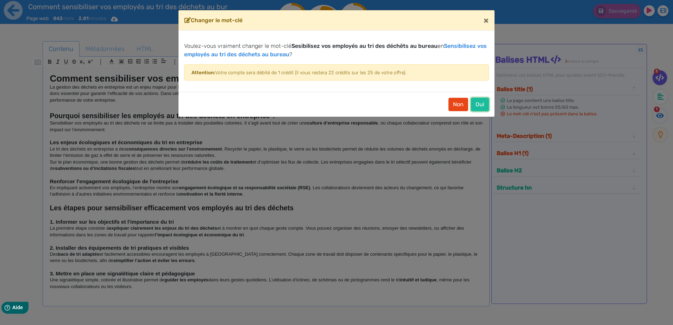
click at [480, 103] on button "Oui" at bounding box center [480, 104] width 18 height 13
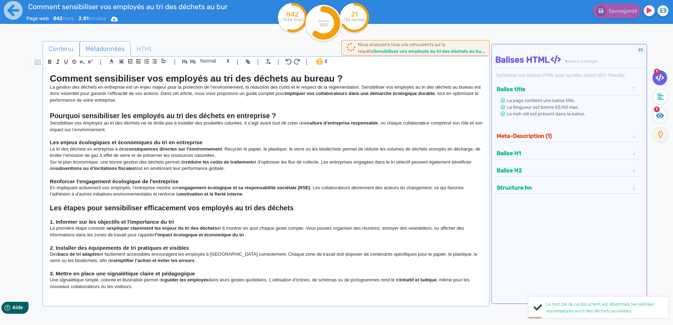
click at [103, 52] on span "Métadonnées" at bounding box center [105, 48] width 50 height 19
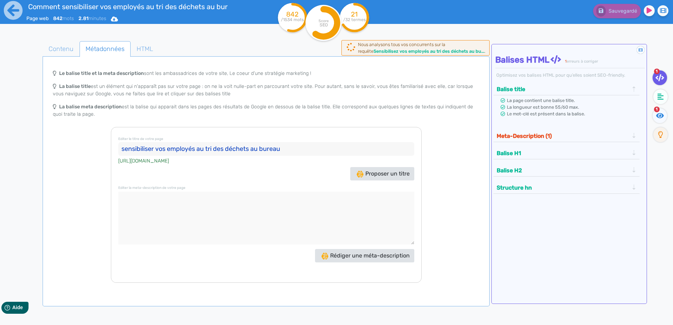
click at [298, 148] on input "sensibiliser vos employés au tri des déchets au bureau" at bounding box center [266, 149] width 296 height 14
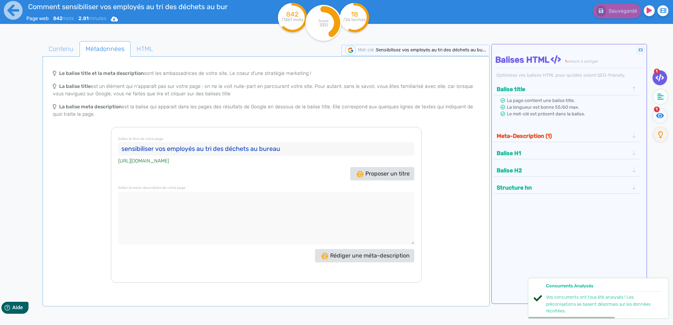
click at [580, 134] on button "Meta-Description (1)" at bounding box center [562, 136] width 137 height 12
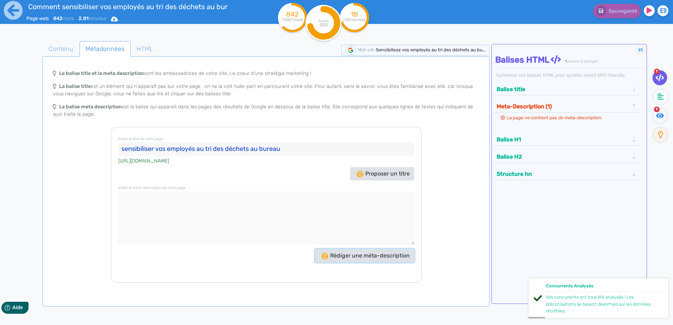
click at [370, 259] on button "Rédiger une méta-description" at bounding box center [364, 255] width 99 height 13
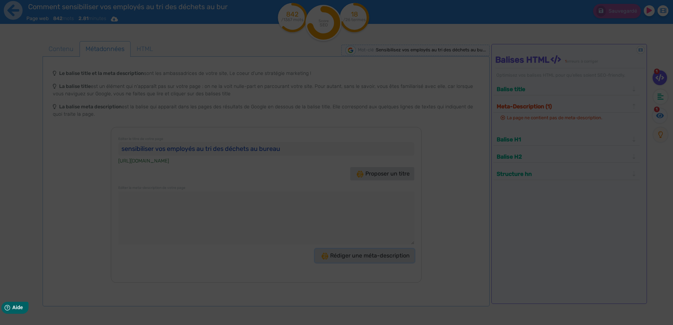
type textarea "Sensibilisez vos employés au tri des déchets au bureau et installez une culture…"
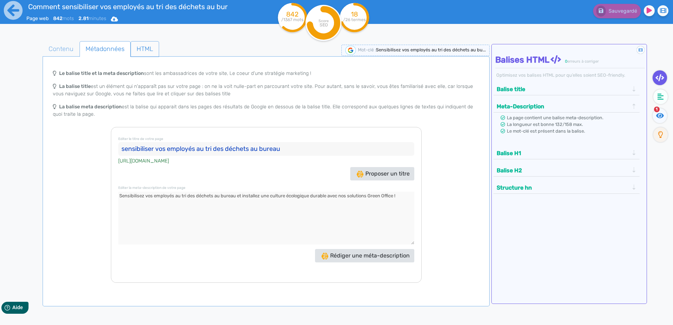
click at [149, 48] on span "HTML" at bounding box center [145, 48] width 28 height 19
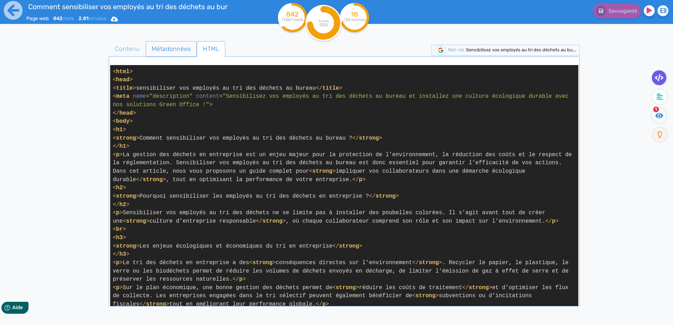
click at [174, 53] on span "Métadonnées" at bounding box center [171, 48] width 50 height 19
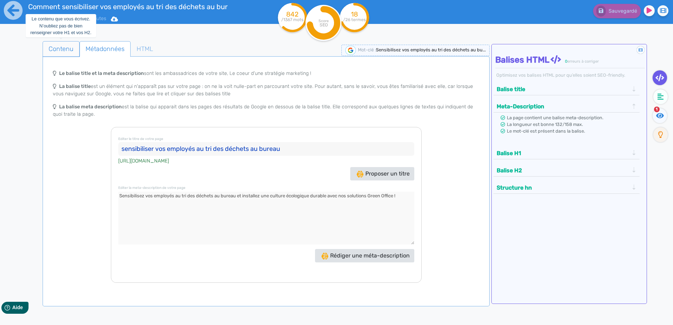
click at [67, 48] on span "Contenu" at bounding box center [61, 48] width 36 height 19
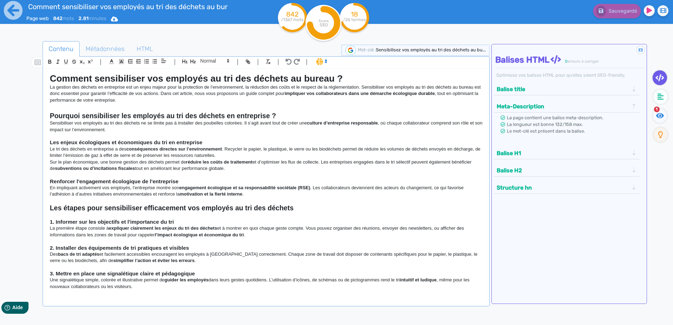
click at [294, 17] on tspan "/1367 mots" at bounding box center [293, 19] width 22 height 5
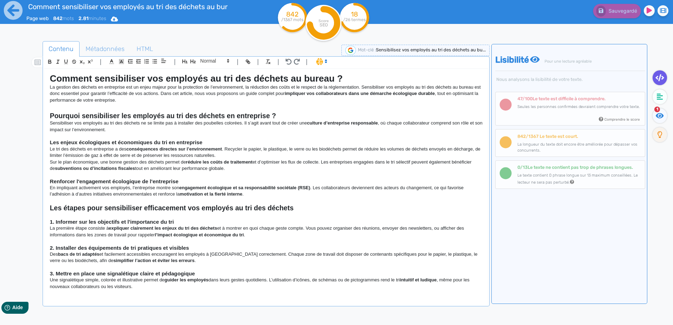
click at [356, 20] on tspan "/26 termes" at bounding box center [354, 19] width 23 height 5
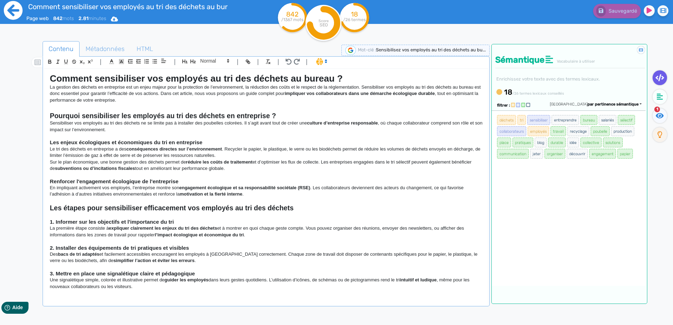
click at [18, 15] on icon at bounding box center [13, 10] width 19 height 19
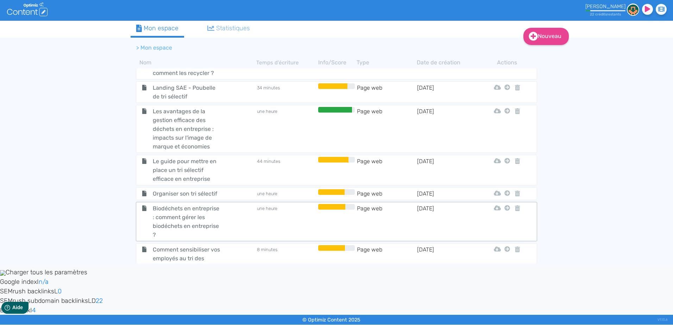
scroll to position [314, 0]
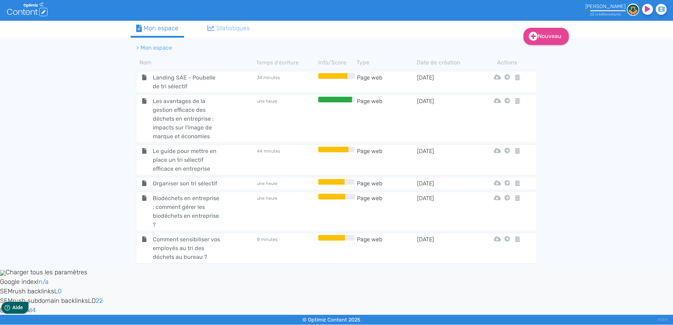
click at [66, 202] on div "Nouveau Contenu Dossier Mon espace Statistiques > Mon espace Nom Temps d'écritu…" at bounding box center [336, 144] width 673 height 247
click at [606, 232] on div "Nouveau Contenu Dossier Mon espace Statistiques > Mon espace Nom Temps d'écritu…" at bounding box center [336, 144] width 673 height 247
